Goal: Task Accomplishment & Management: Use online tool/utility

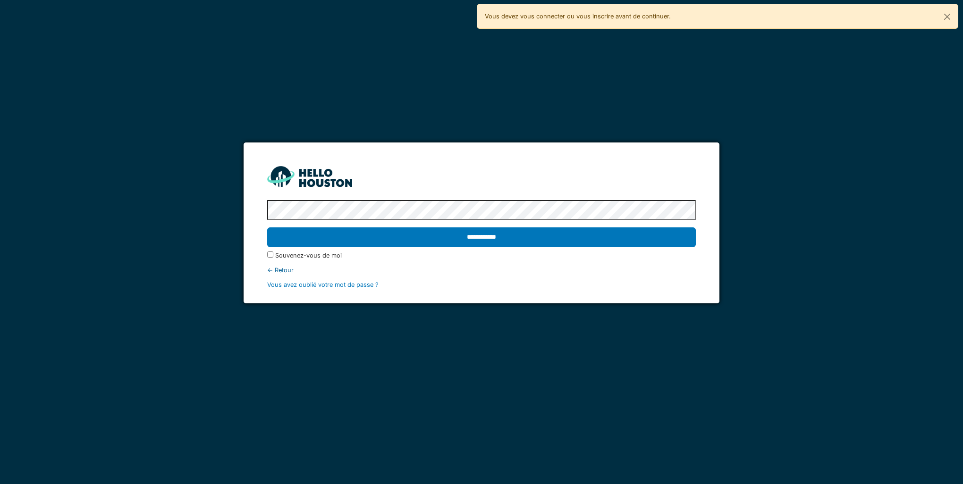
click at [295, 254] on label "Souvenez-vous de moi" at bounding box center [308, 255] width 67 height 9
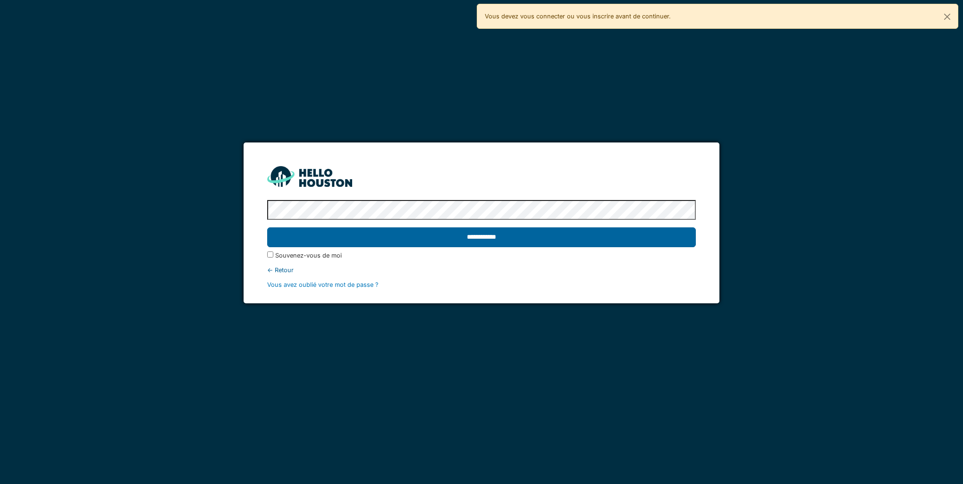
click at [311, 237] on input "******" at bounding box center [481, 238] width 428 height 20
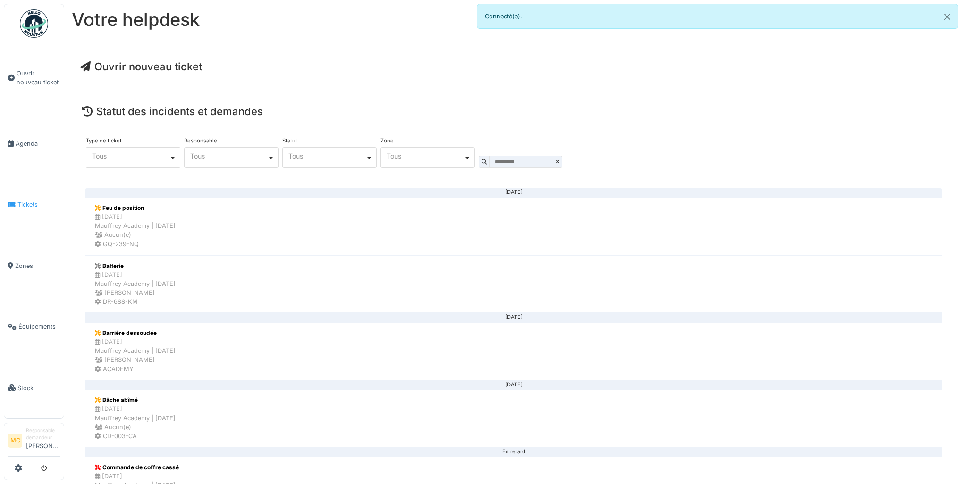
click at [17, 201] on li "Tickets" at bounding box center [34, 204] width 52 height 9
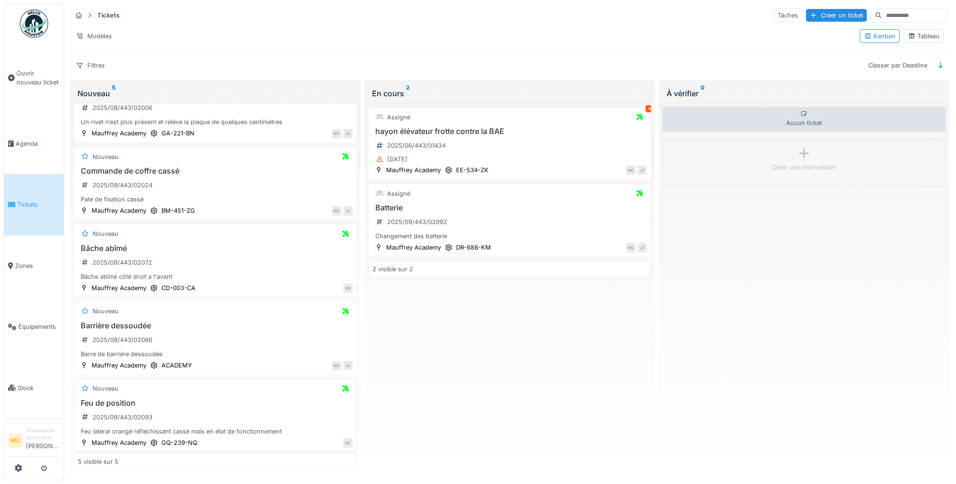
scroll to position [5, 0]
click at [230, 427] on div "Feu latéral orangé réfléchissant cassé mais en état de fonctionnement" at bounding box center [215, 431] width 275 height 9
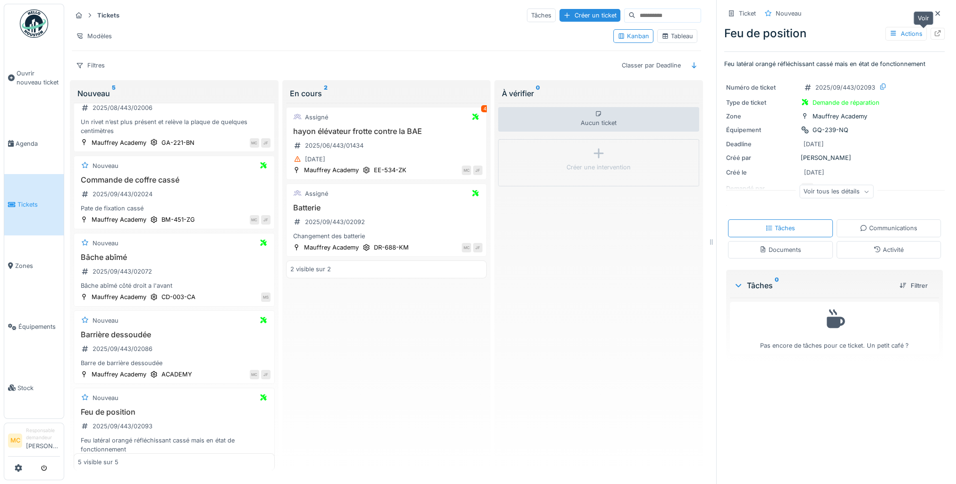
click at [934, 30] on icon at bounding box center [938, 33] width 8 height 6
click at [370, 337] on div "Assigné 4 hayon élévateur frotte contre la BAE 2025/06/443/01434 01/07/2025 Mau…" at bounding box center [386, 287] width 201 height 368
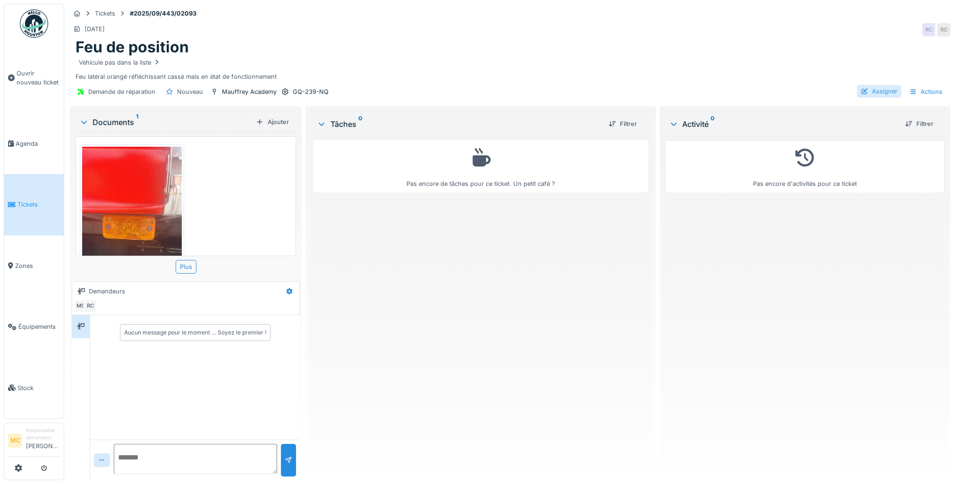
click at [861, 88] on div at bounding box center [865, 91] width 8 height 9
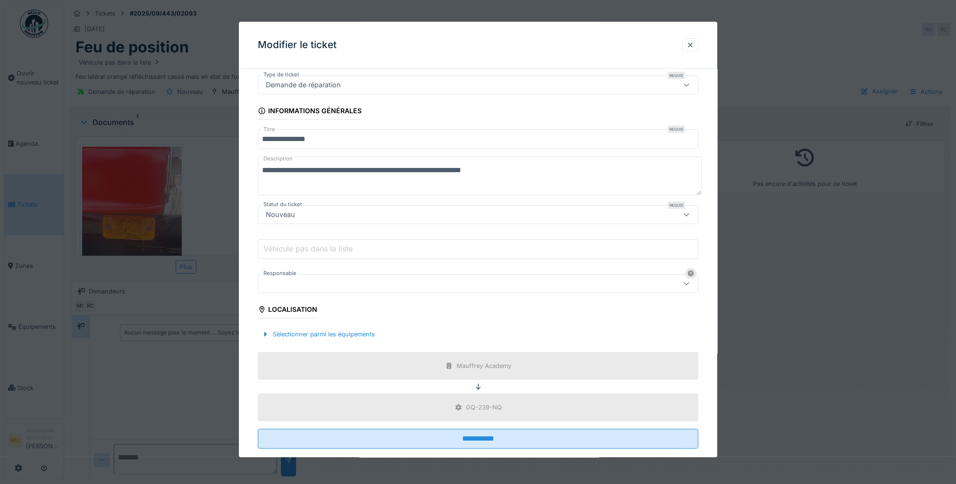
scroll to position [44, 0]
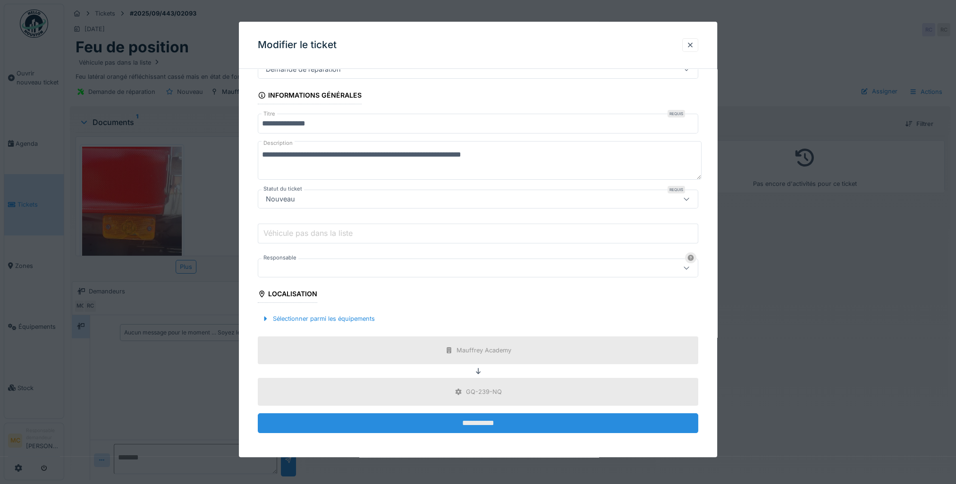
click at [393, 417] on input "**********" at bounding box center [478, 424] width 440 height 20
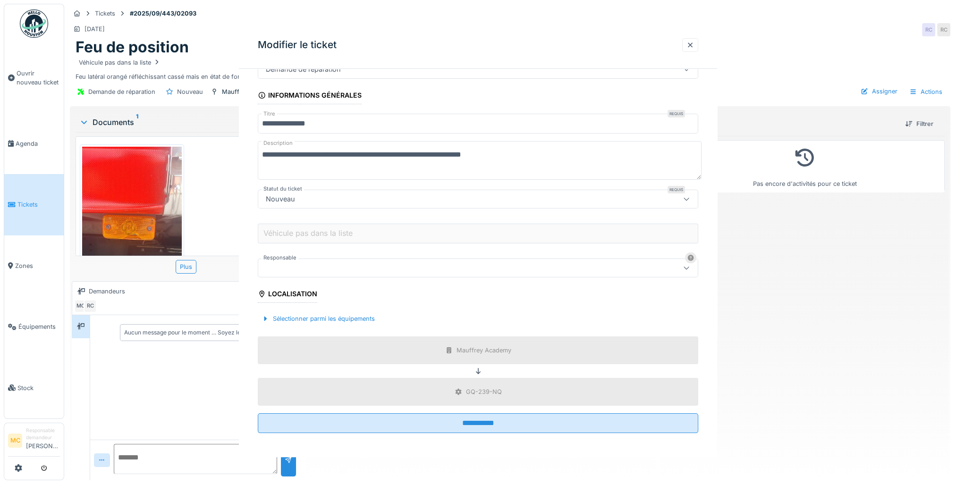
scroll to position [0, 0]
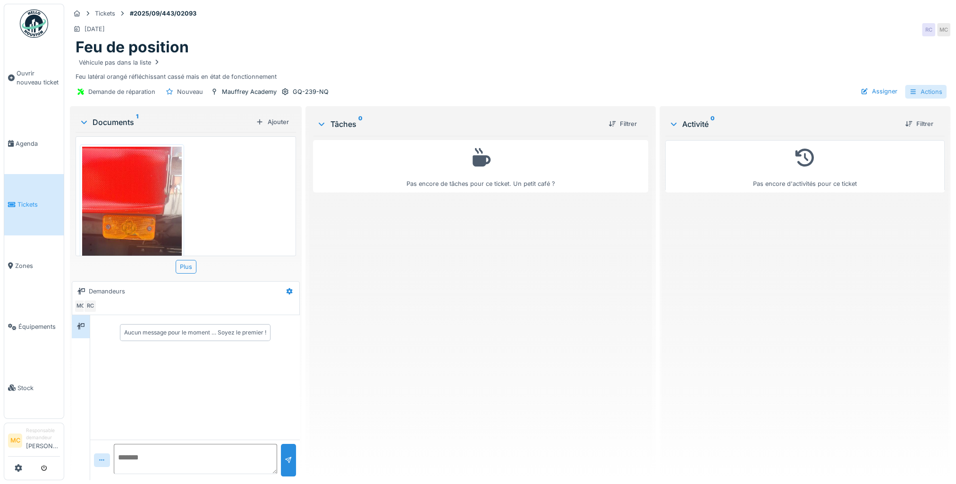
click at [925, 90] on div "Actions" at bounding box center [926, 92] width 42 height 14
click at [833, 47] on div "Feu de position" at bounding box center [510, 47] width 869 height 18
click at [867, 95] on div "Assigner" at bounding box center [879, 91] width 44 height 13
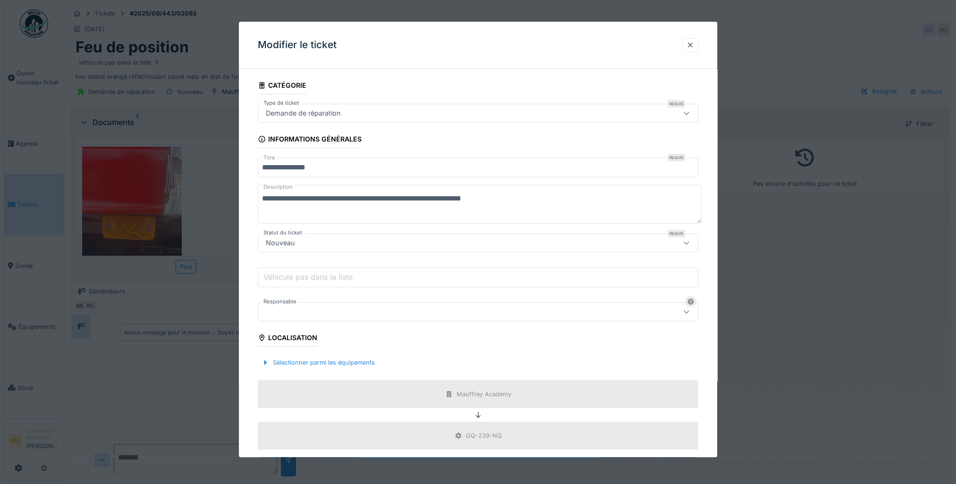
click at [306, 278] on label "Véhicule pas dans la liste" at bounding box center [308, 276] width 93 height 11
click at [306, 278] on input "Véhicule pas dans la liste" at bounding box center [478, 278] width 440 height 20
click at [305, 313] on div at bounding box center [452, 312] width 381 height 10
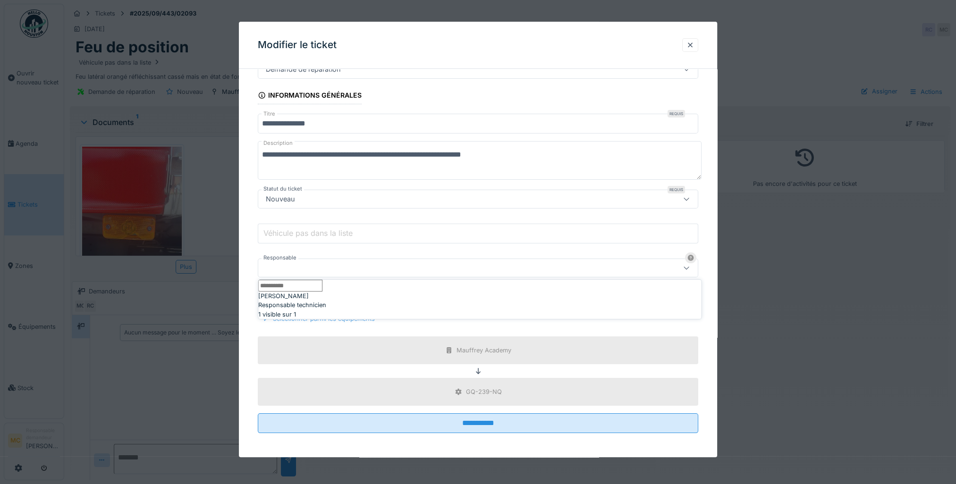
click at [309, 301] on span "Jean-paul Flesch" at bounding box center [283, 296] width 51 height 9
type input "*****"
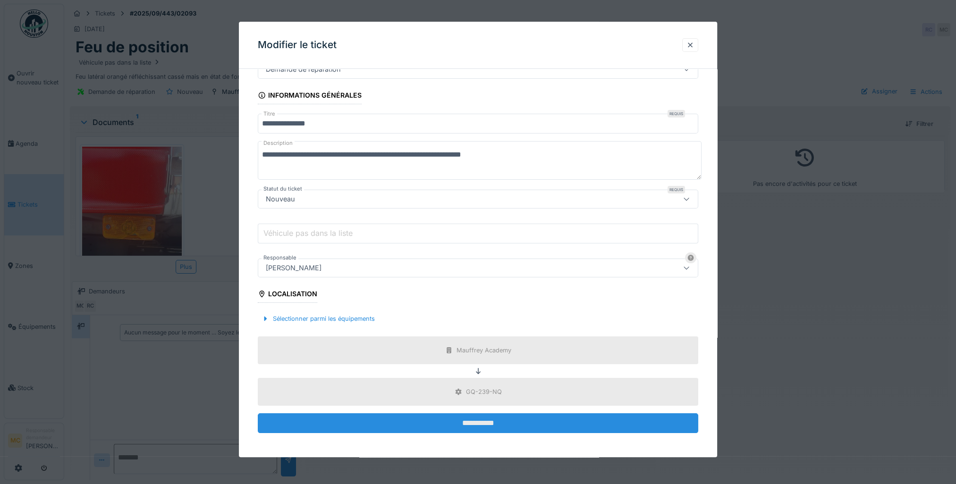
click at [420, 427] on input "**********" at bounding box center [478, 424] width 440 height 20
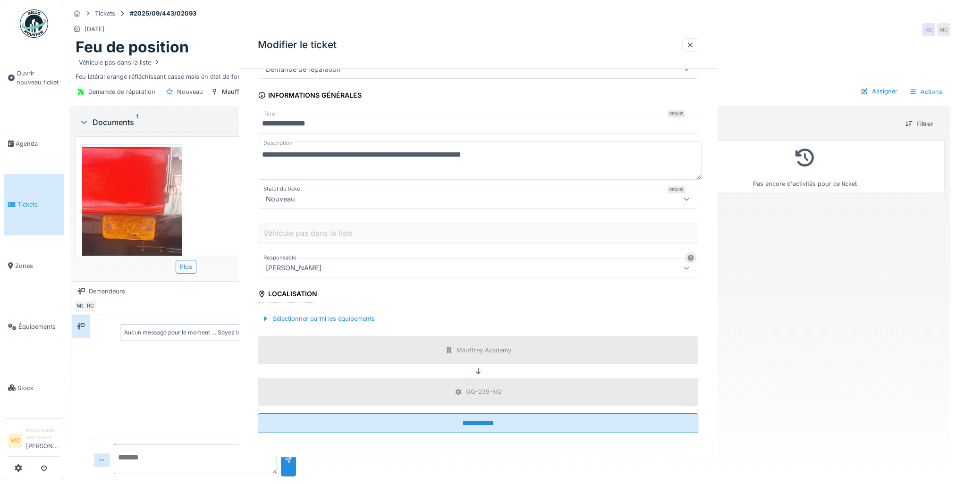
scroll to position [0, 0]
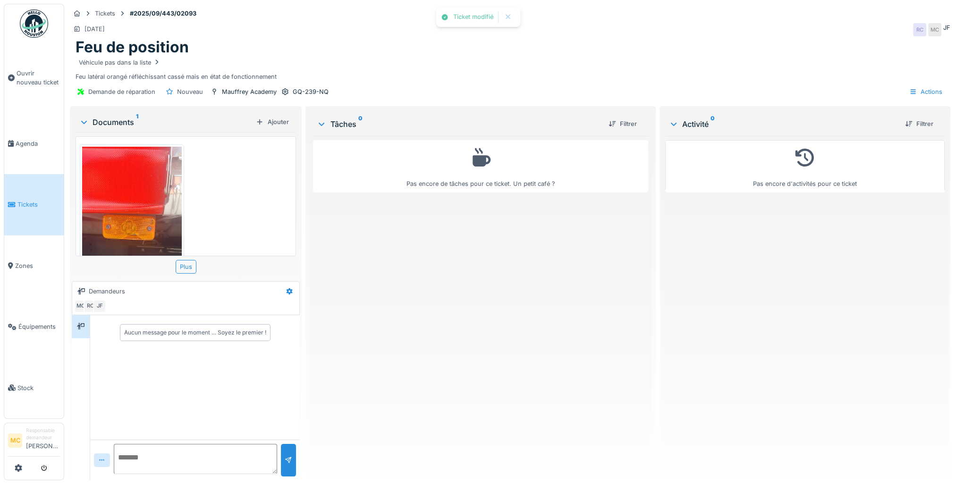
click at [123, 194] on img at bounding box center [132, 254] width 100 height 215
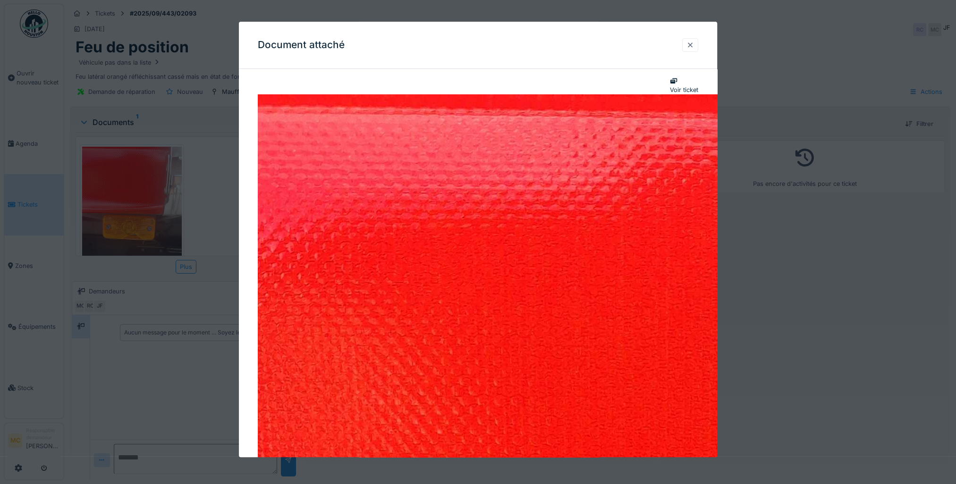
click at [693, 43] on div at bounding box center [690, 45] width 8 height 9
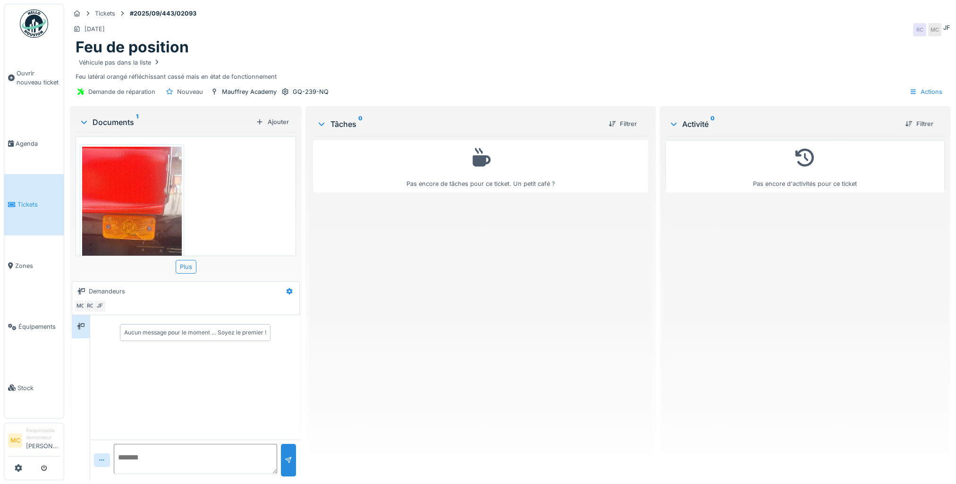
click at [451, 336] on div "Pas encore de tâches pour ce ticket. Un petit café ?" at bounding box center [480, 304] width 335 height 337
